Goal: Check status

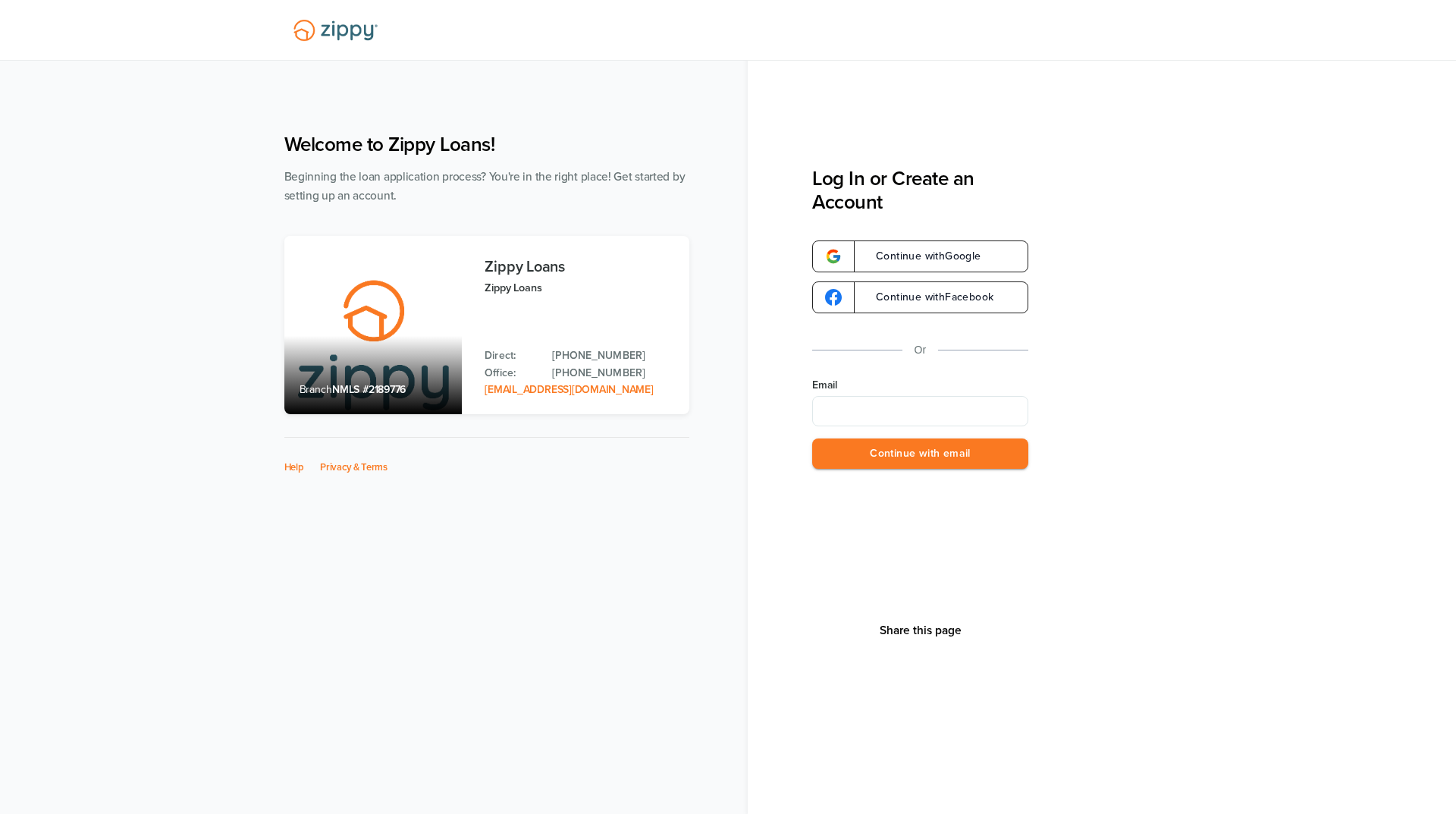
type input "**********"
click at [893, 464] on button "Continue with email" at bounding box center [920, 454] width 216 height 31
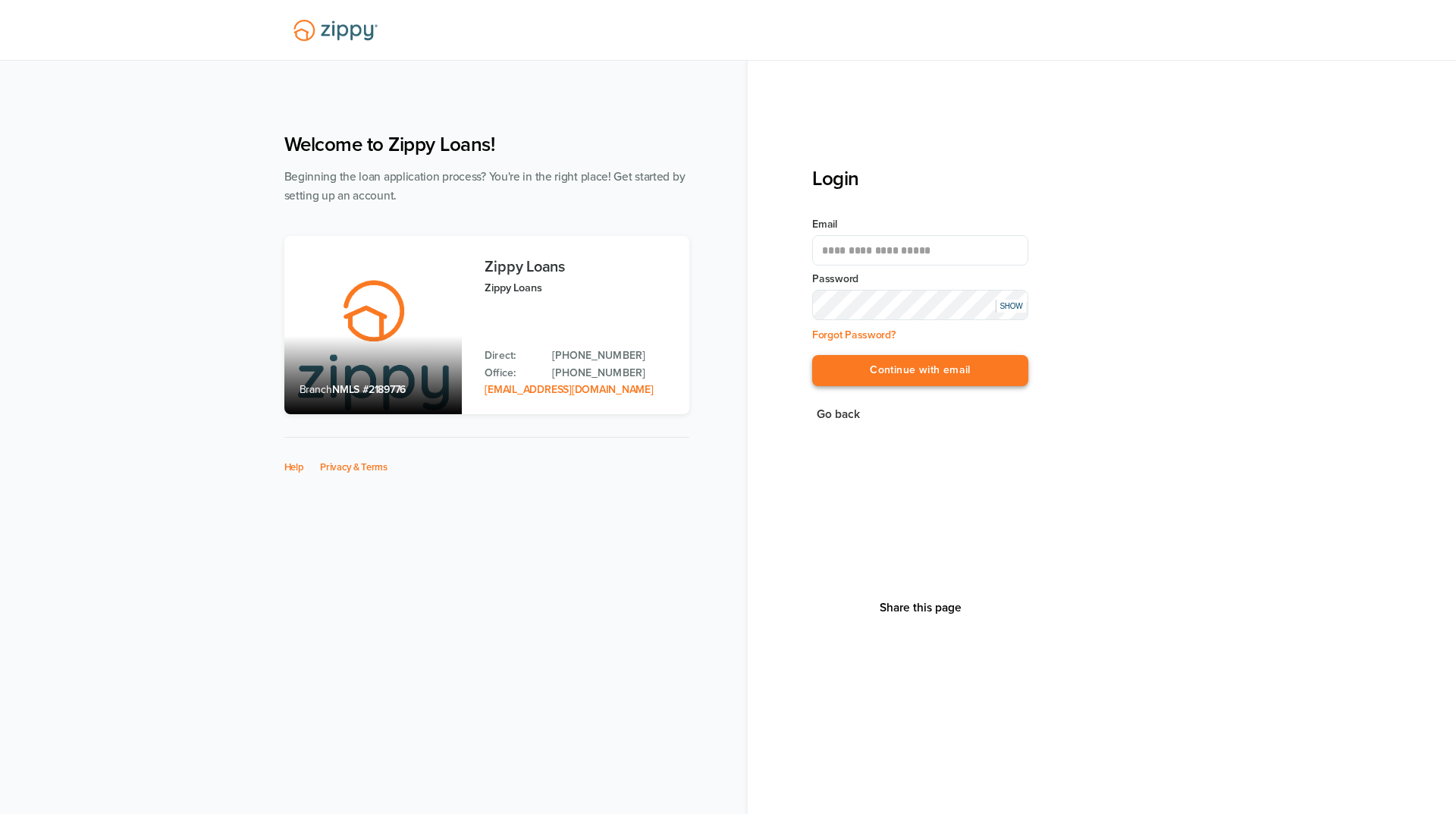
click at [901, 374] on button "Continue with email" at bounding box center [920, 370] width 216 height 31
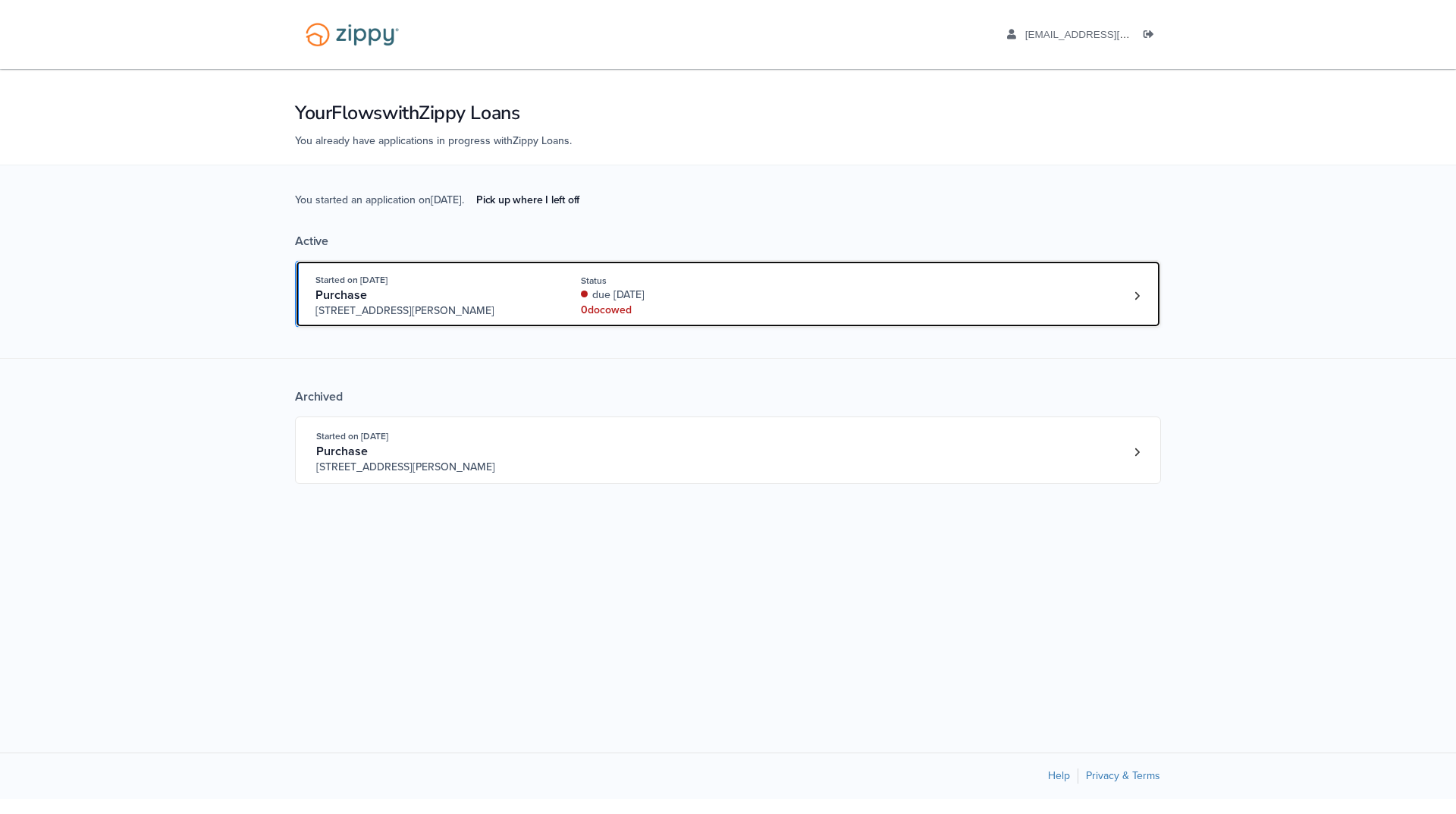
click at [723, 292] on div "due [DATE]" at bounding box center [682, 295] width 203 height 15
click at [698, 277] on div "Status" at bounding box center [682, 281] width 203 height 14
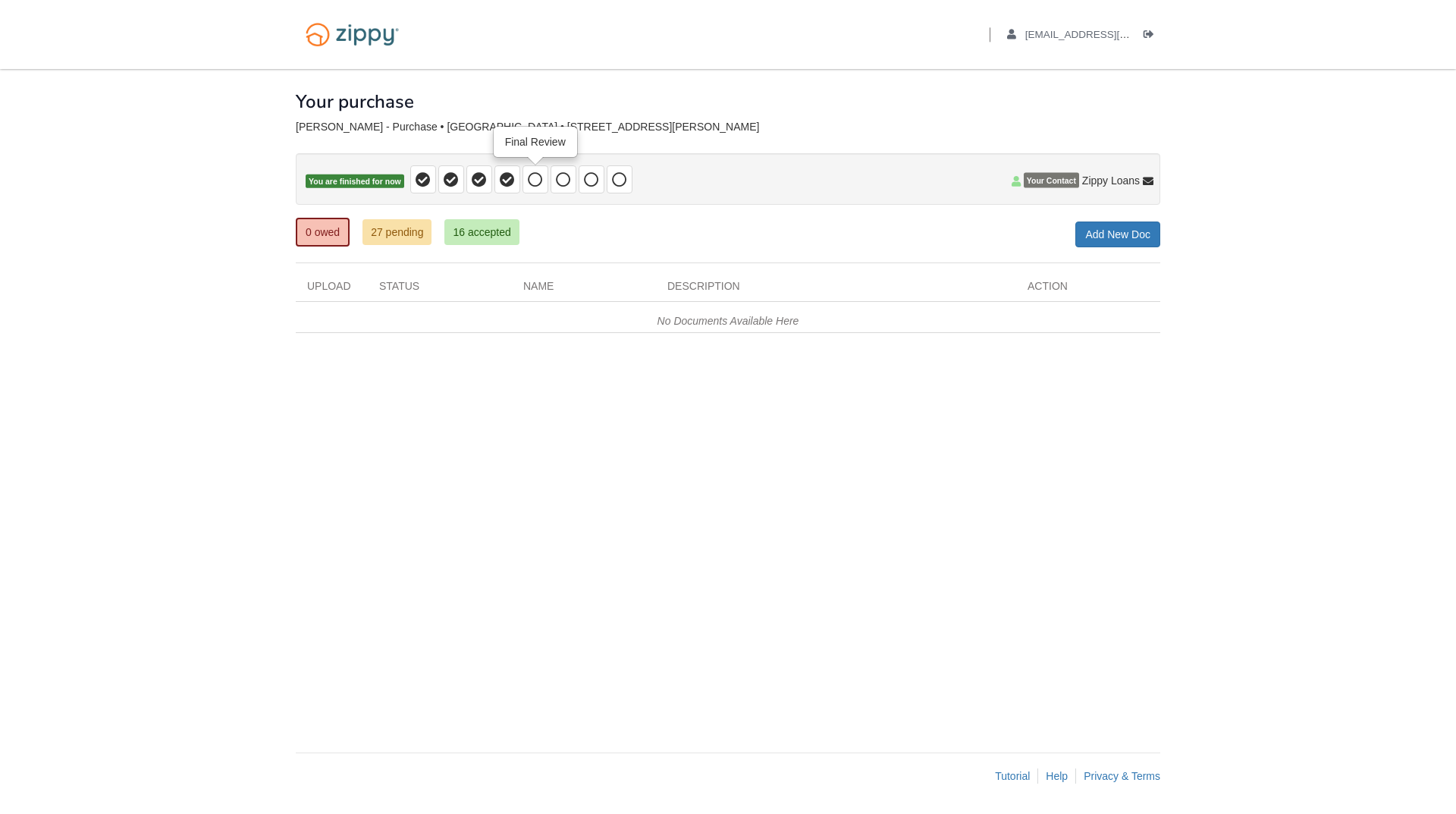
click at [530, 176] on icon at bounding box center [536, 180] width 15 height 15
click at [537, 178] on icon at bounding box center [536, 180] width 15 height 15
click at [388, 229] on link "27 pending" at bounding box center [397, 232] width 69 height 26
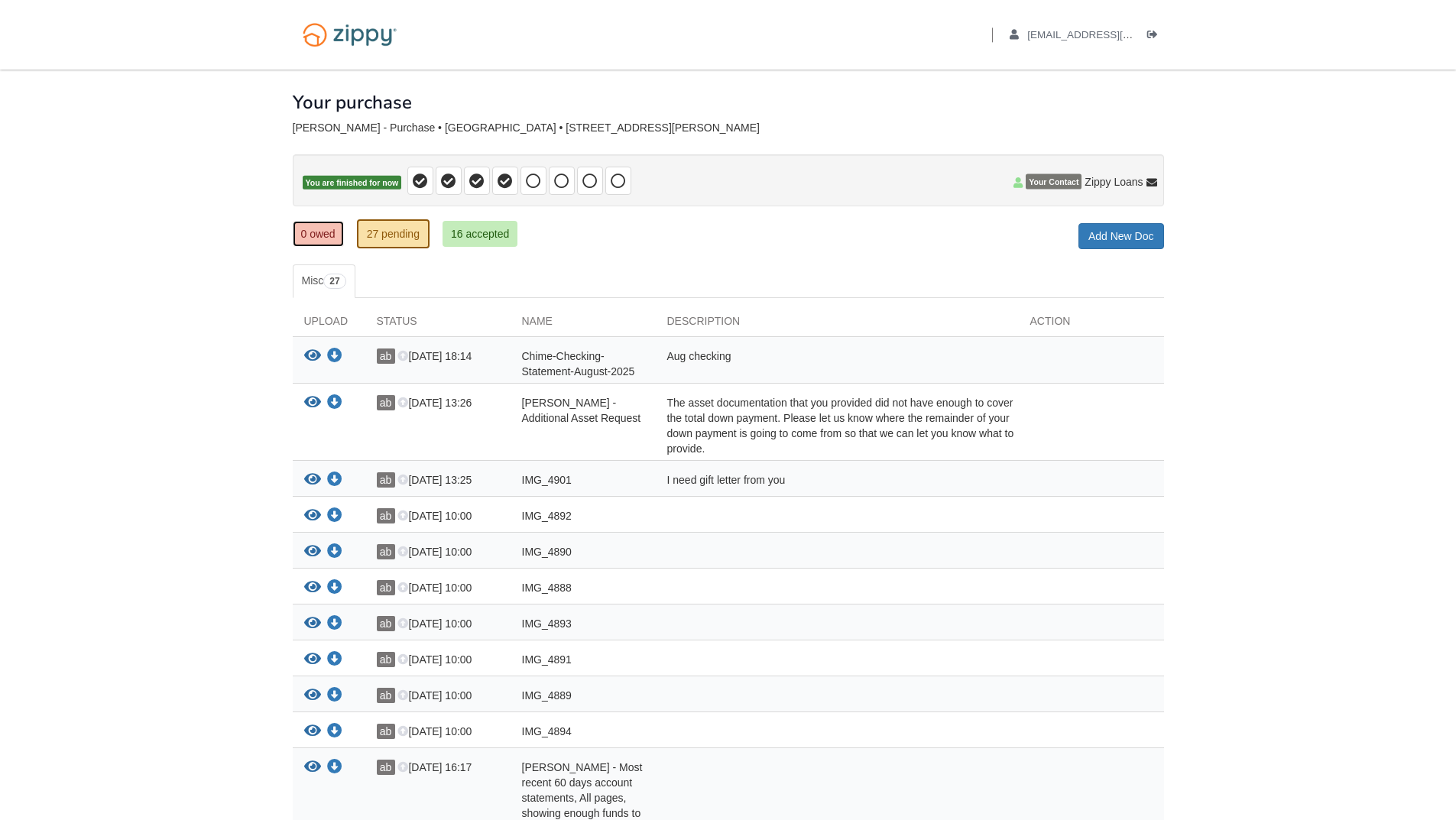
click at [328, 229] on link "0 owed" at bounding box center [319, 233] width 51 height 26
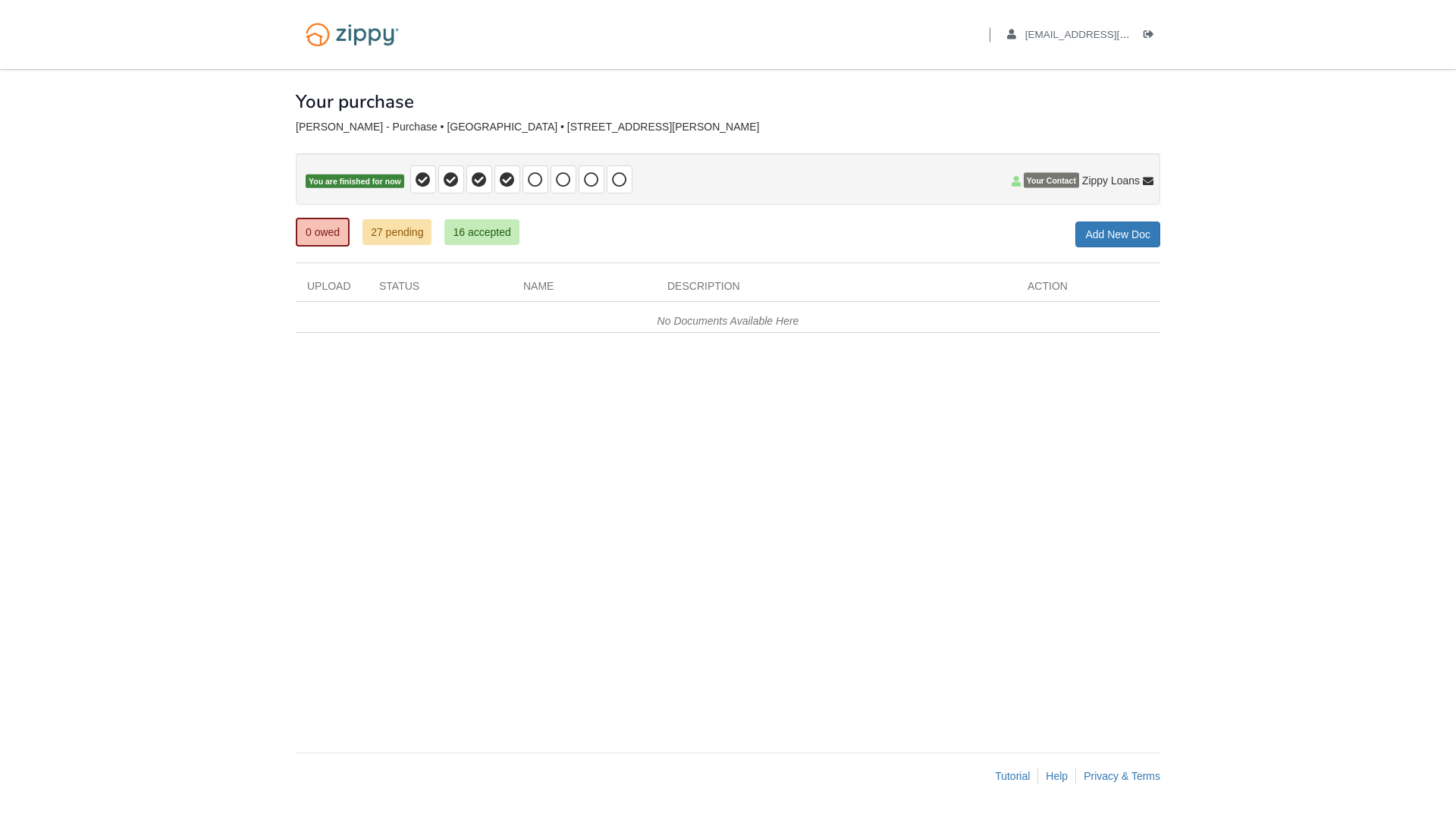
click at [333, 114] on div "× × × Pending Add Document Notice document will be included in the email sent t…" at bounding box center [728, 403] width 864 height 669
click at [546, 177] on span at bounding box center [535, 179] width 26 height 28
click at [530, 177] on icon at bounding box center [536, 180] width 15 height 15
click at [556, 184] on icon at bounding box center [564, 180] width 15 height 15
click at [589, 188] on span at bounding box center [592, 179] width 26 height 28
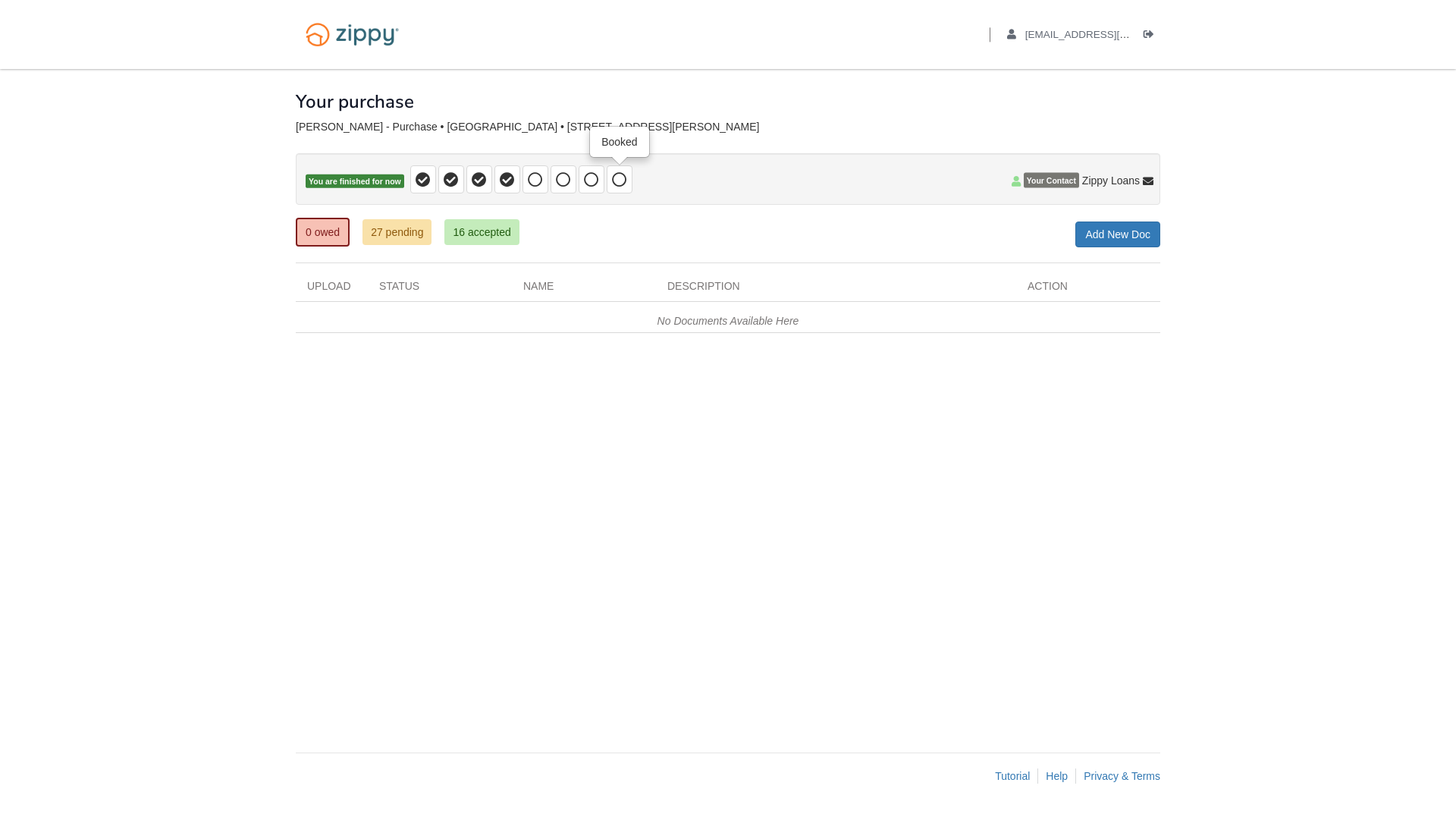
click at [617, 181] on icon at bounding box center [619, 180] width 15 height 15
click at [546, 178] on span at bounding box center [535, 179] width 26 height 28
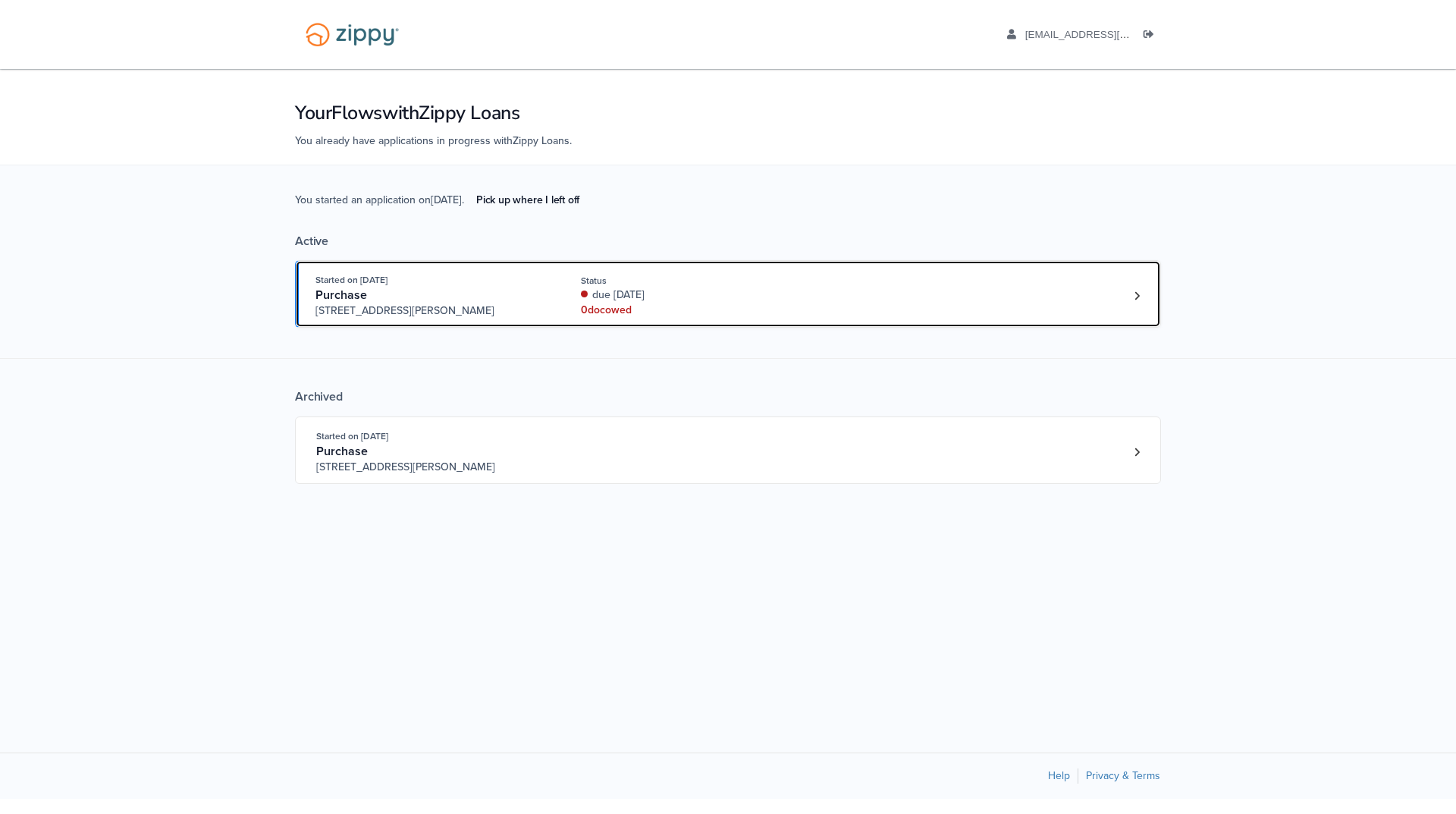
click at [743, 310] on div "0 doc owed" at bounding box center [682, 310] width 203 height 15
